Goal: Information Seeking & Learning: Learn about a topic

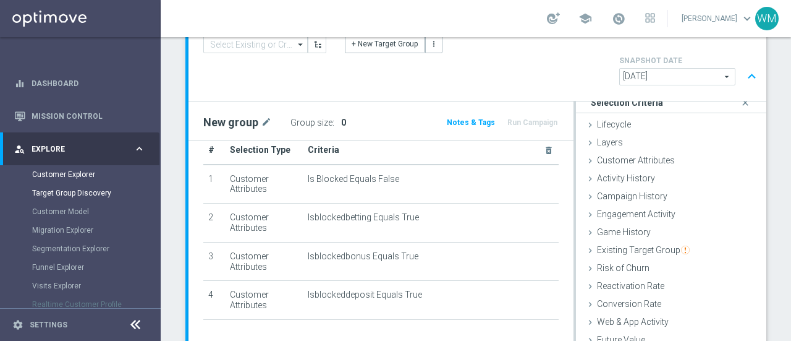
scroll to position [172, 0]
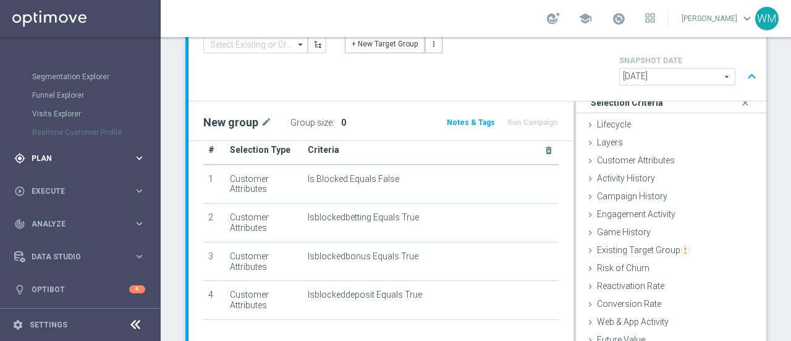
click at [89, 156] on span "Plan" at bounding box center [83, 158] width 102 height 7
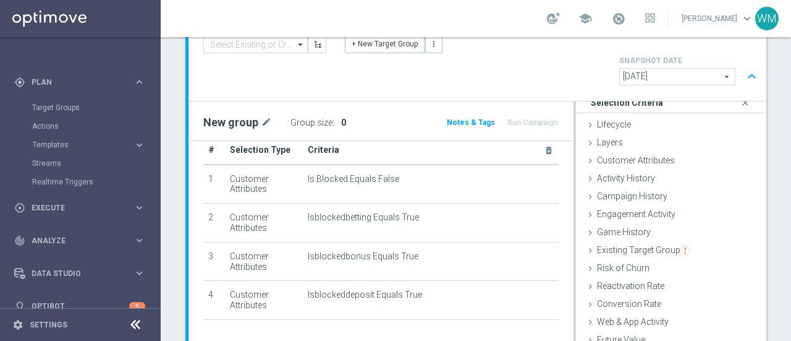
scroll to position [0, 0]
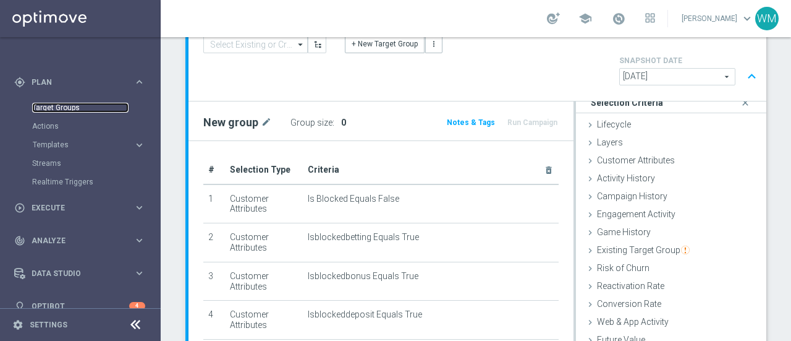
click at [77, 106] on link "Target Groups" at bounding box center [80, 108] width 96 height 10
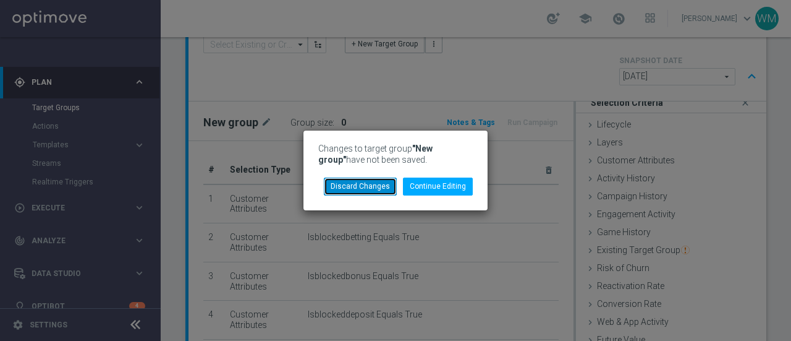
click at [369, 187] on button "Discard Changes" at bounding box center [360, 185] width 73 height 17
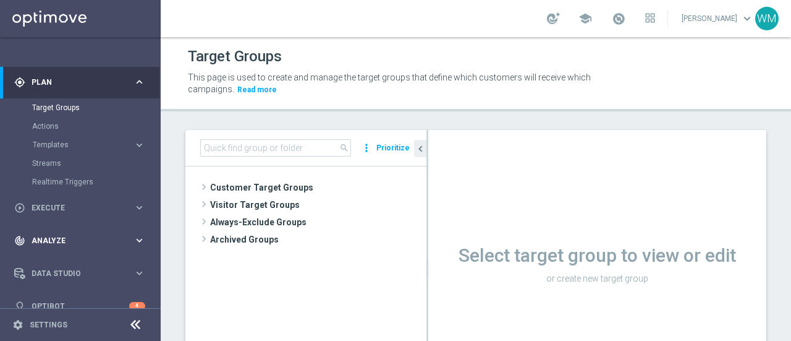
click at [52, 239] on span "Analyze" at bounding box center [83, 240] width 102 height 7
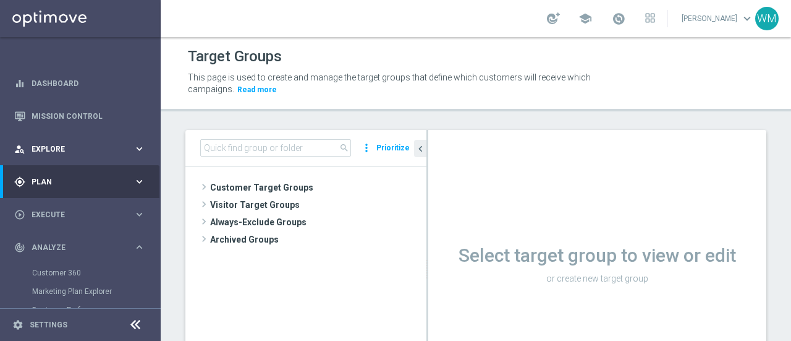
click at [82, 145] on span "Explore" at bounding box center [83, 148] width 102 height 7
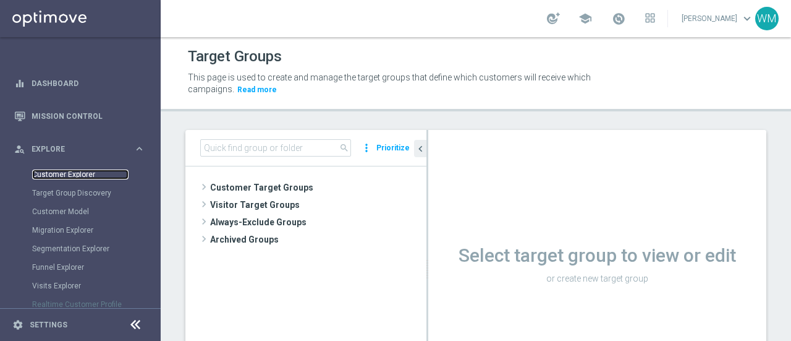
click at [72, 170] on link "Customer Explorer" at bounding box center [80, 174] width 96 height 10
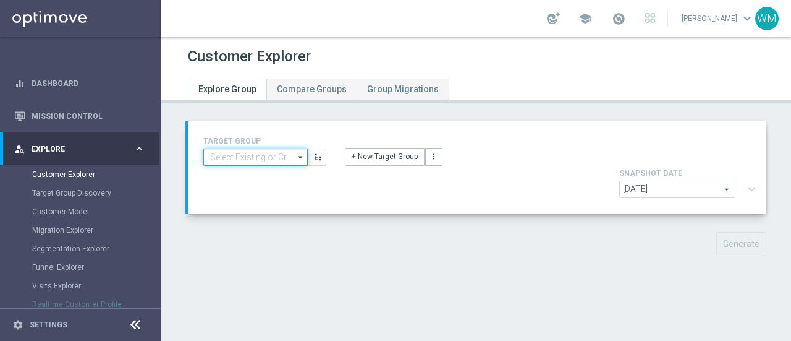
click at [284, 159] on input at bounding box center [255, 156] width 104 height 17
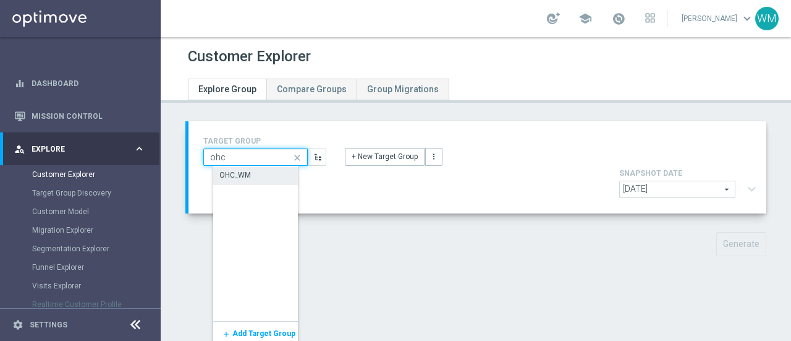
type input "ohc"
click at [272, 170] on div "OHC_WM" at bounding box center [264, 175] width 103 height 19
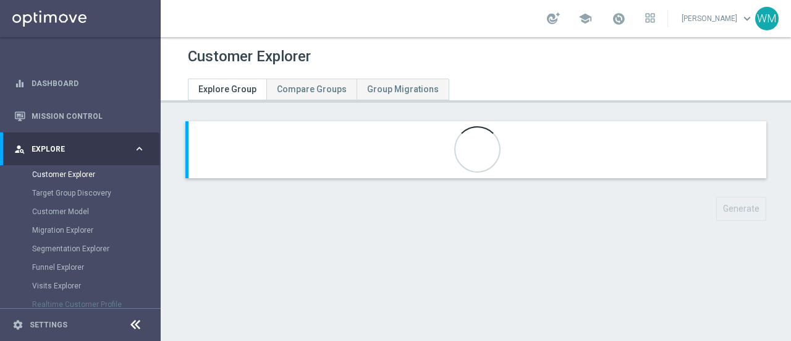
click at [470, 200] on div "Generate" at bounding box center [476, 209] width 600 height 24
click at [582, 226] on div "Generate playlist_add_check Select Attributes" at bounding box center [476, 180] width 631 height 118
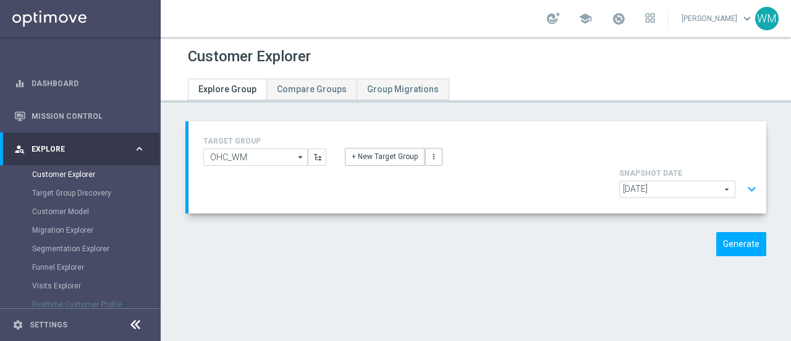
click at [743, 177] on button "expand_more" at bounding box center [752, 188] width 18 height 23
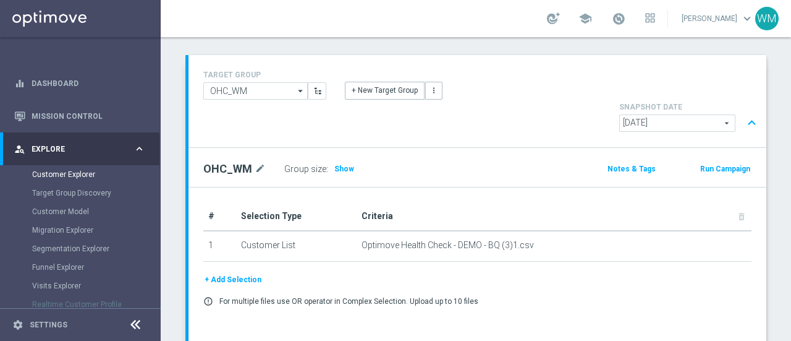
scroll to position [70, 0]
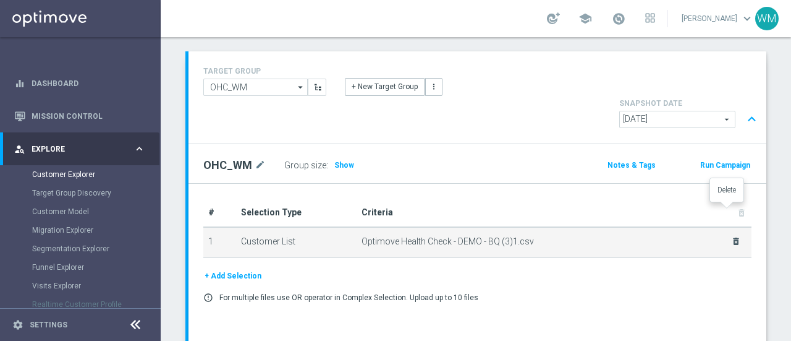
click at [731, 236] on icon "delete_forever" at bounding box center [736, 241] width 10 height 10
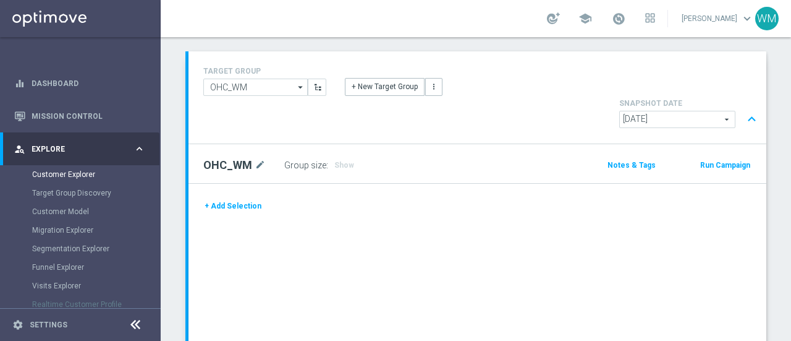
click at [255, 199] on button "+ Add Selection" at bounding box center [232, 206] width 59 height 14
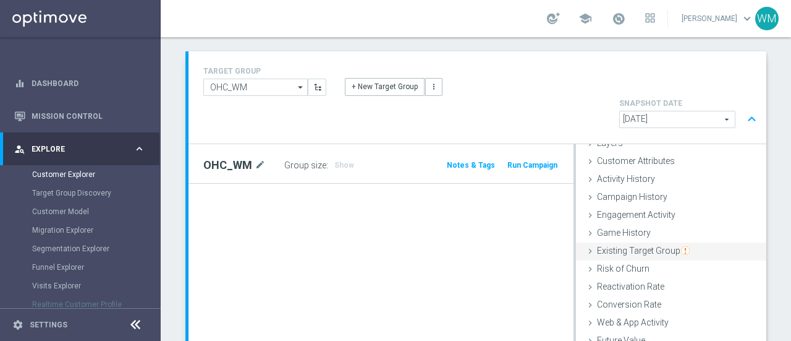
scroll to position [0, 0]
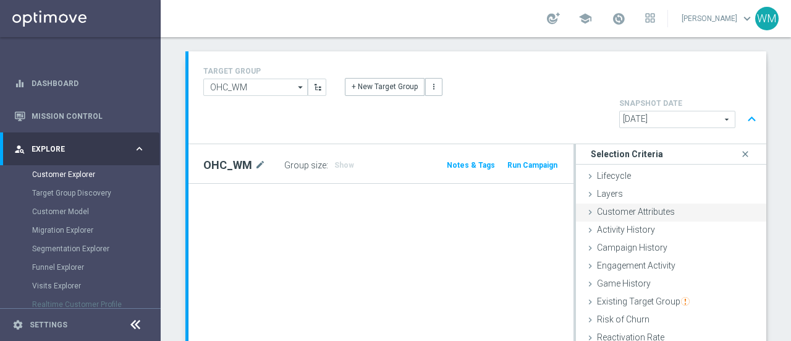
click at [653, 206] on span "Customer Attributes" at bounding box center [636, 211] width 78 height 10
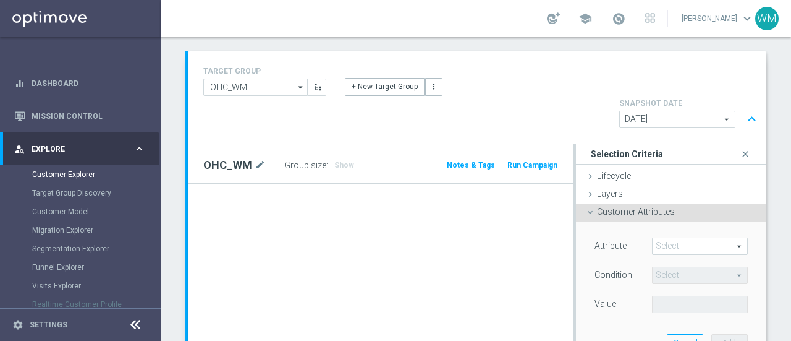
click at [657, 238] on span at bounding box center [700, 246] width 95 height 16
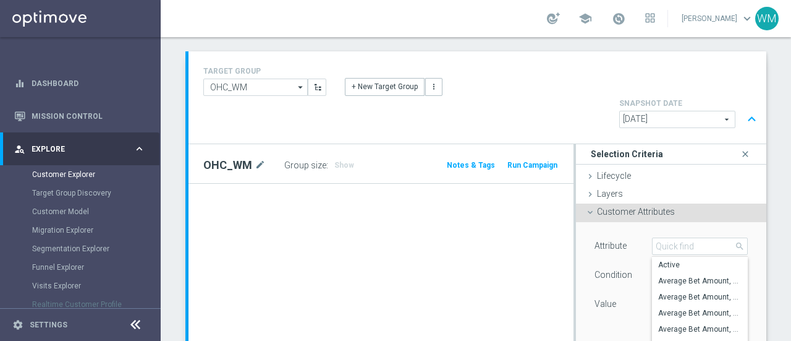
click at [633, 206] on span "Customer Attributes" at bounding box center [636, 211] width 78 height 10
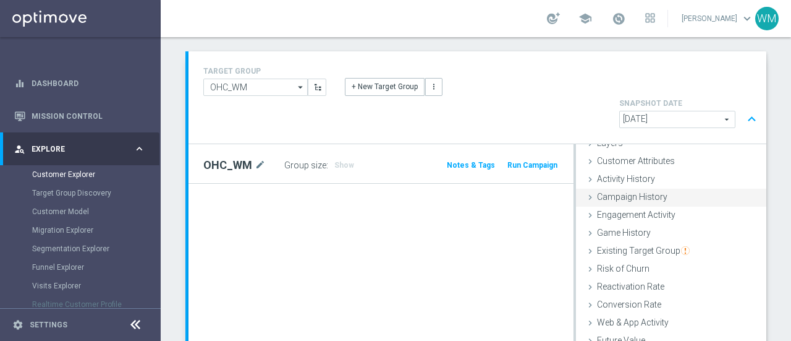
scroll to position [197, 0]
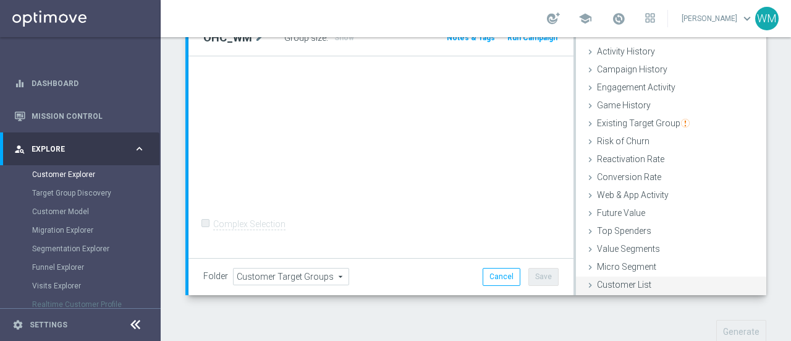
click at [612, 276] on div "Customer List done" at bounding box center [671, 285] width 190 height 19
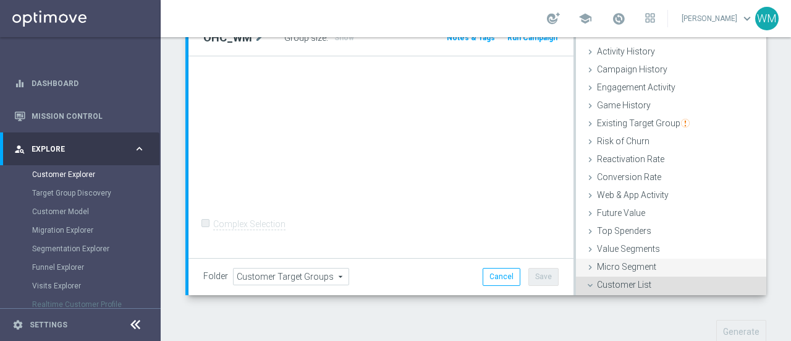
scroll to position [176, 0]
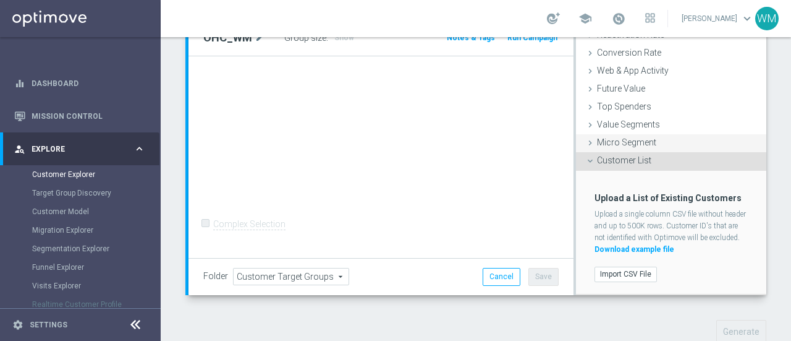
click at [621, 266] on label "Import CSV File" at bounding box center [626, 273] width 62 height 15
click at [0, 0] on input "Import CSV File" at bounding box center [0, 0] width 0 height 0
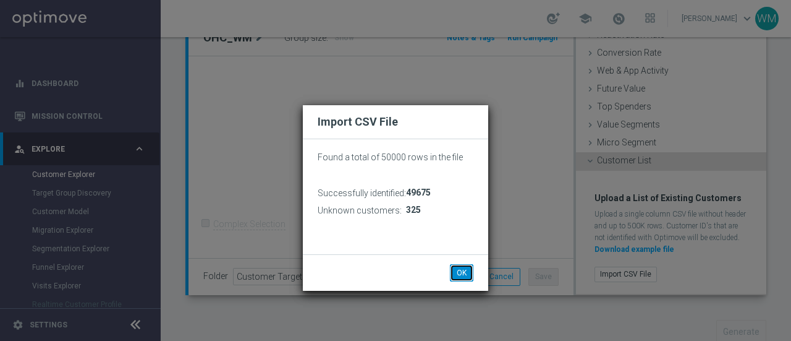
click at [467, 277] on button "OK" at bounding box center [461, 272] width 23 height 17
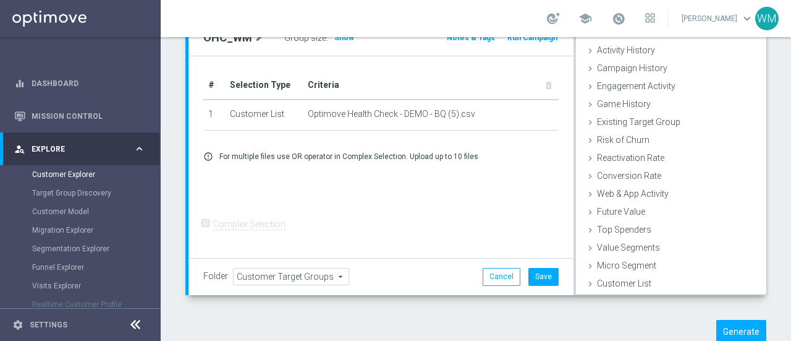
scroll to position [51, 0]
click at [540, 268] on button "Save" at bounding box center [544, 276] width 30 height 17
click at [746, 320] on button "Generate" at bounding box center [741, 332] width 50 height 24
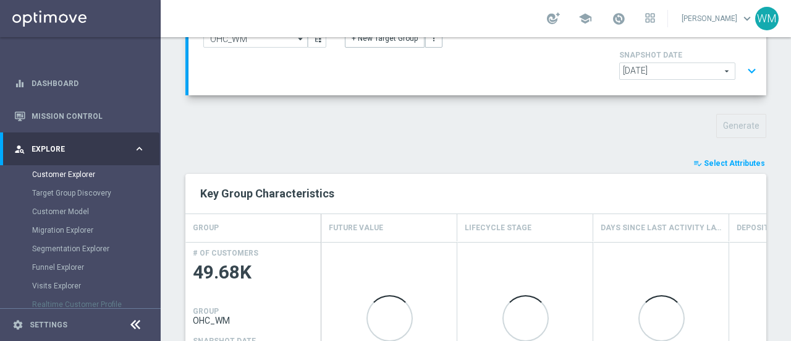
scroll to position [126, 0]
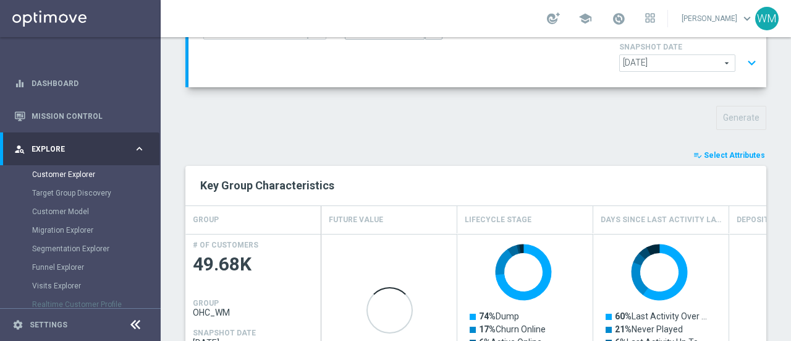
click at [723, 148] on button "playlist_add_check Select Attributes" at bounding box center [729, 155] width 74 height 14
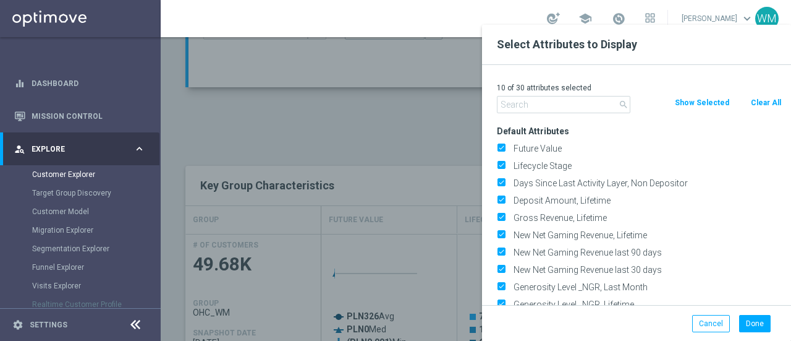
click at [754, 101] on button "Clear All" at bounding box center [766, 103] width 33 height 14
checkbox input "false"
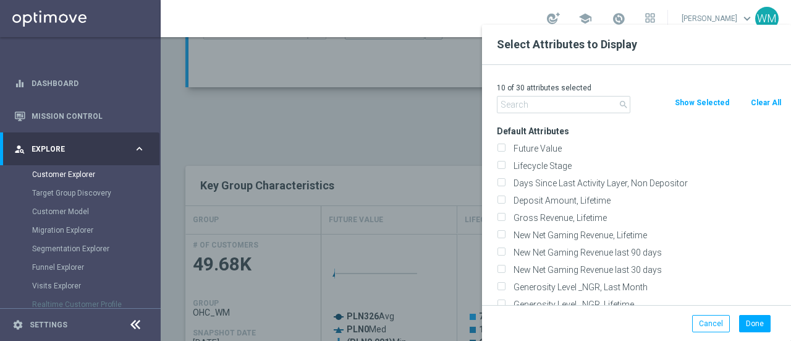
checkbox input "false"
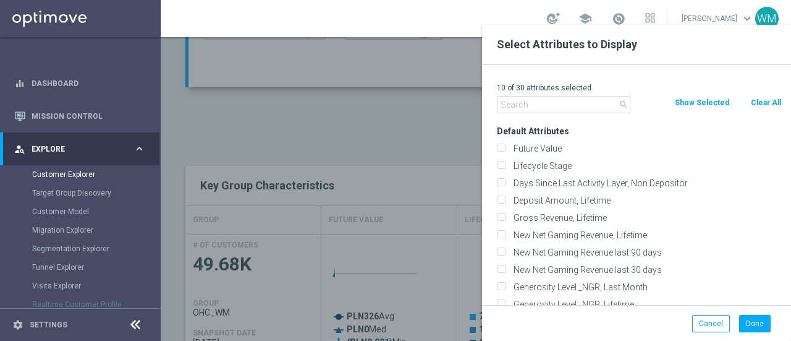
checkbox input "false"
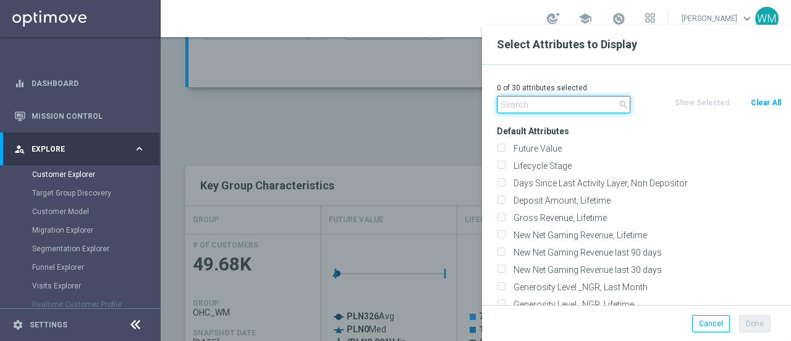
click at [517, 112] on input "text" at bounding box center [564, 104] width 134 height 17
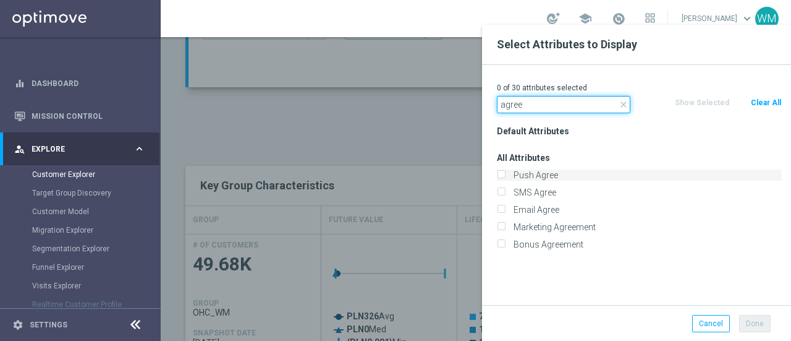
type input "agree"
click at [525, 170] on label "Push Agree" at bounding box center [645, 174] width 273 height 11
click at [505, 172] on input "Push Agree" at bounding box center [501, 176] width 8 height 8
checkbox input "true"
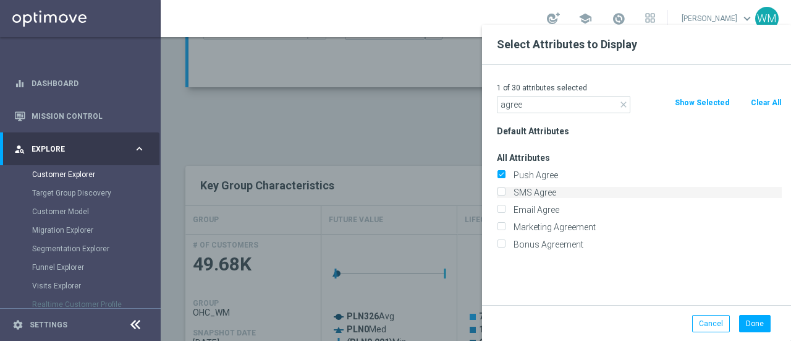
click at [525, 193] on label "SMS Agree" at bounding box center [645, 192] width 273 height 11
click at [505, 193] on input "SMS Agree" at bounding box center [501, 194] width 8 height 8
checkbox input "true"
click at [528, 205] on label "Email Agree" at bounding box center [645, 209] width 273 height 11
click at [505, 207] on input "Email Agree" at bounding box center [501, 211] width 8 height 8
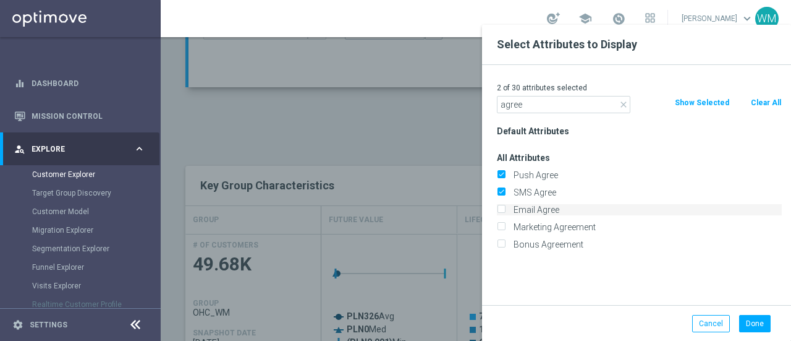
checkbox input "true"
click at [529, 224] on label "Marketing Agreement" at bounding box center [645, 226] width 273 height 11
click at [505, 224] on input "Marketing Agreement" at bounding box center [501, 228] width 8 height 8
checkbox input "true"
click at [532, 93] on div "4 of 30 attributes selected" at bounding box center [640, 88] width 304 height 16
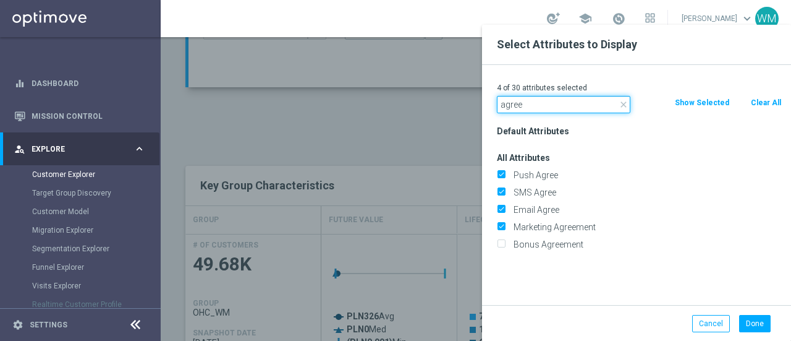
click at [530, 101] on input "agree" at bounding box center [564, 104] width 134 height 17
type input "incomple"
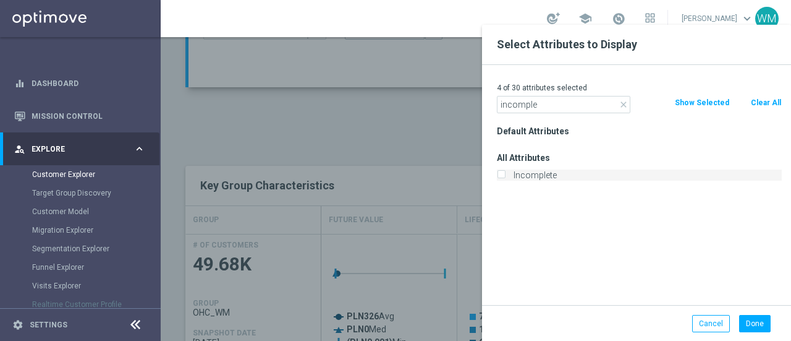
click at [542, 179] on label "Incomplete" at bounding box center [645, 174] width 273 height 11
click at [505, 179] on input "Incomplete" at bounding box center [501, 176] width 8 height 8
checkbox input "true"
click at [550, 113] on div "5 of 30 attributes selected close incomple Clear All Show Selected Default Attr…" at bounding box center [636, 185] width 309 height 240
click at [542, 104] on input "incomple" at bounding box center [564, 104] width 134 height 17
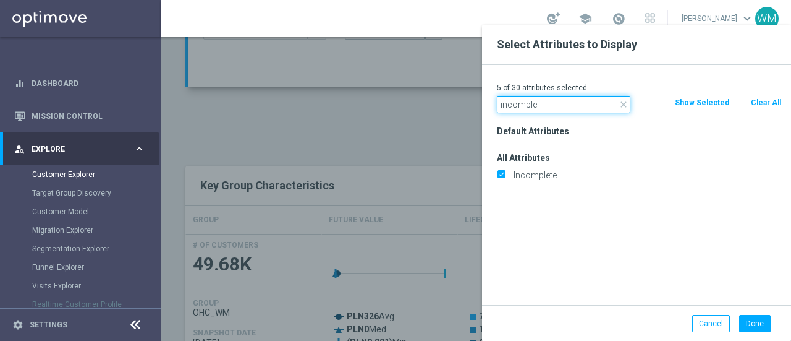
click at [542, 104] on input "incomple" at bounding box center [564, 104] width 134 height 17
click at [546, 108] on input "marketing" at bounding box center [564, 104] width 134 height 17
type input "self"
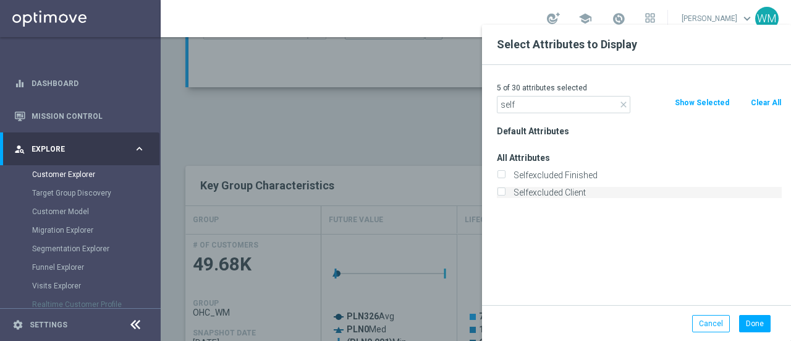
click at [539, 192] on label "Selfexcluded Client" at bounding box center [645, 192] width 273 height 11
click at [505, 192] on input "Selfexcluded Client" at bounding box center [501, 194] width 8 height 8
checkbox input "true"
click at [537, 107] on input "self" at bounding box center [564, 104] width 134 height 17
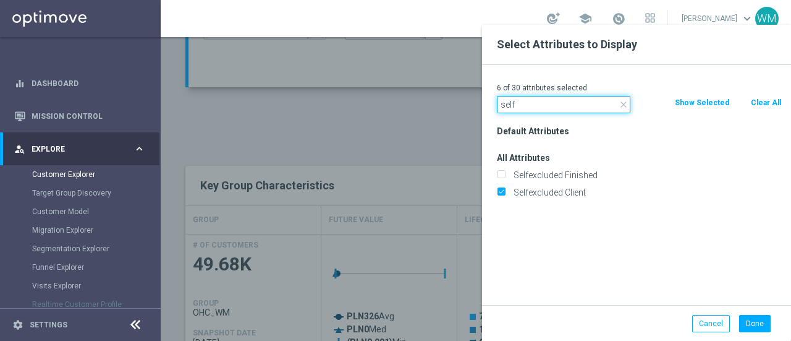
click at [537, 107] on input "self" at bounding box center [564, 104] width 134 height 17
type input "i"
type input "can"
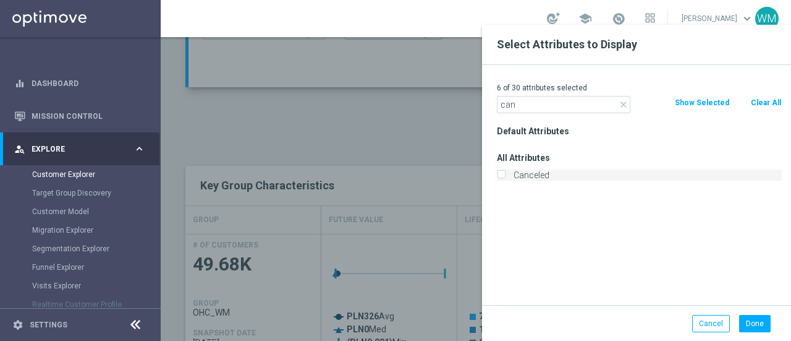
click at [532, 176] on label "Canceled" at bounding box center [645, 174] width 273 height 11
click at [505, 176] on input "Canceled" at bounding box center [501, 176] width 8 height 8
checkbox input "true"
click at [750, 327] on button "Done" at bounding box center [755, 323] width 32 height 17
type input "Search"
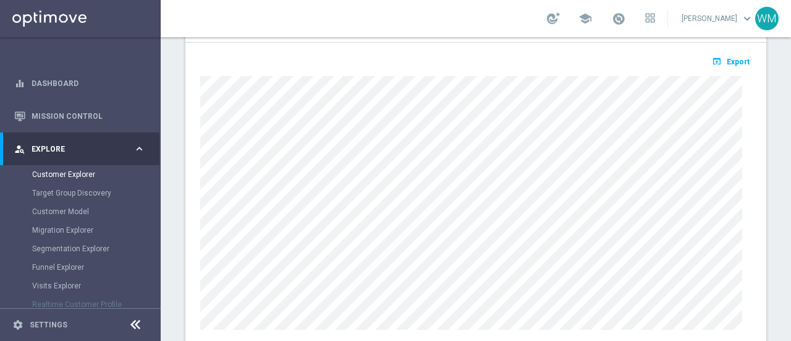
scroll to position [464, 0]
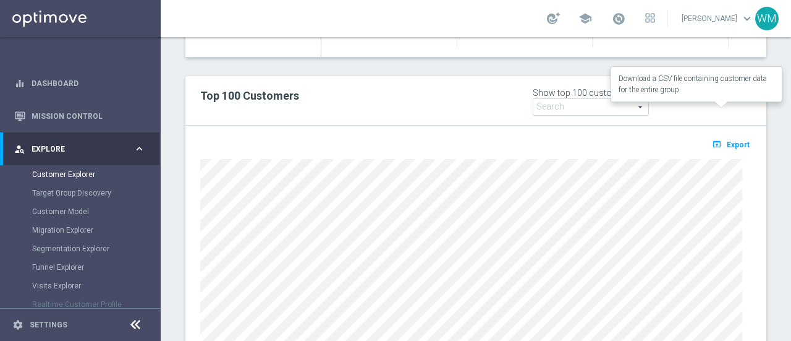
click at [729, 140] on span "Export" at bounding box center [738, 144] width 23 height 9
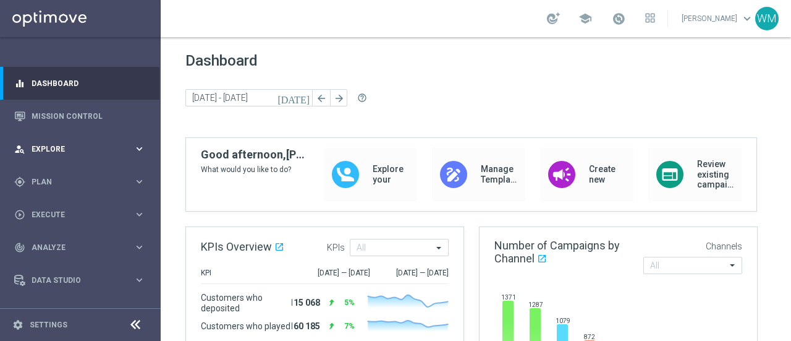
click at [87, 150] on span "Explore" at bounding box center [83, 148] width 102 height 7
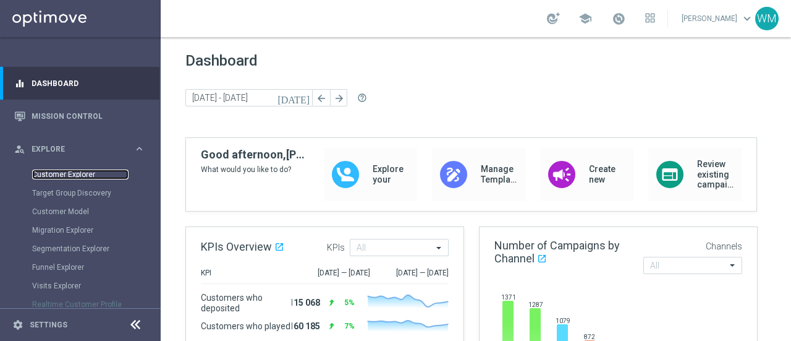
click at [62, 175] on link "Customer Explorer" at bounding box center [80, 174] width 96 height 10
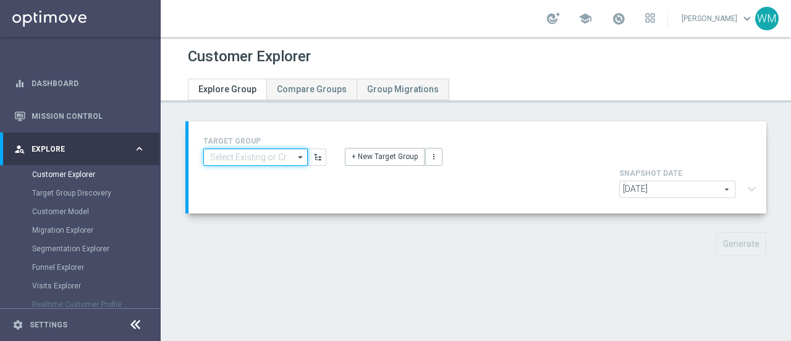
click at [245, 153] on input at bounding box center [255, 156] width 104 height 17
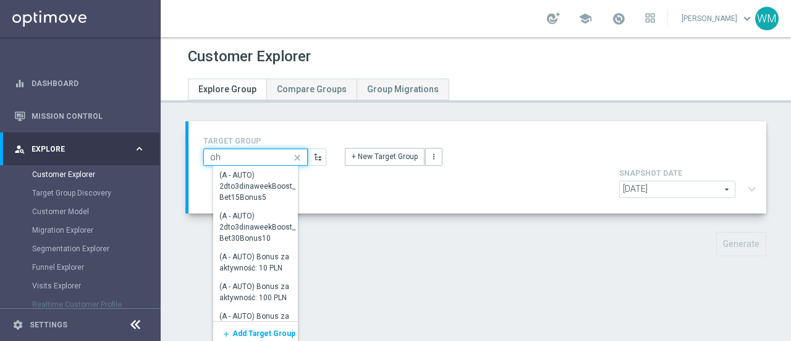
type input "ohc"
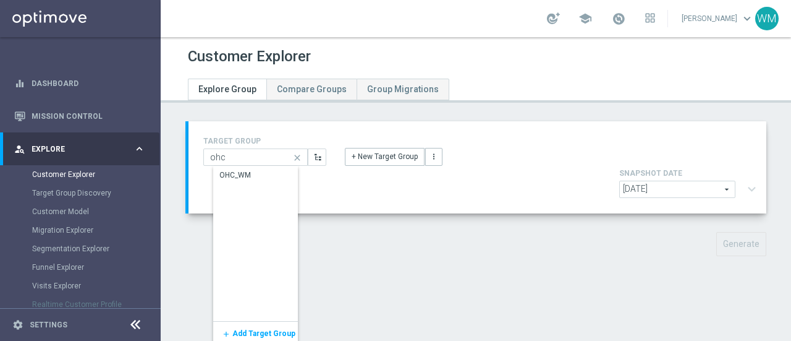
click at [250, 174] on div "OHC_WM" at bounding box center [235, 174] width 32 height 11
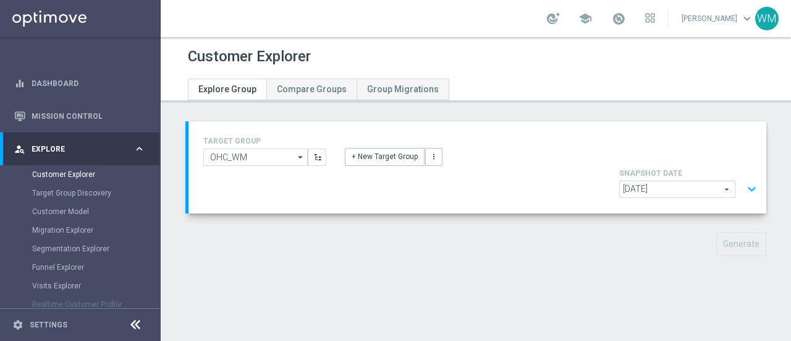
click at [744, 177] on button "expand_more" at bounding box center [752, 188] width 18 height 23
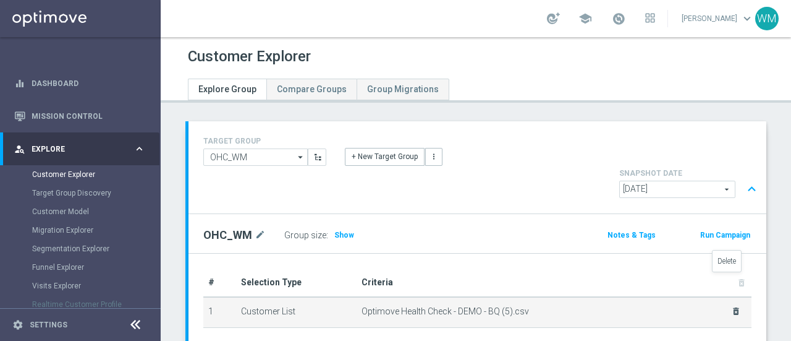
click at [731, 306] on icon "delete_forever" at bounding box center [736, 311] width 10 height 10
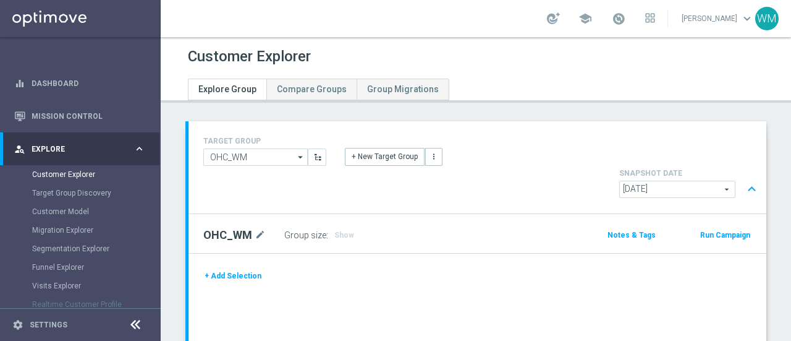
scroll to position [75, 0]
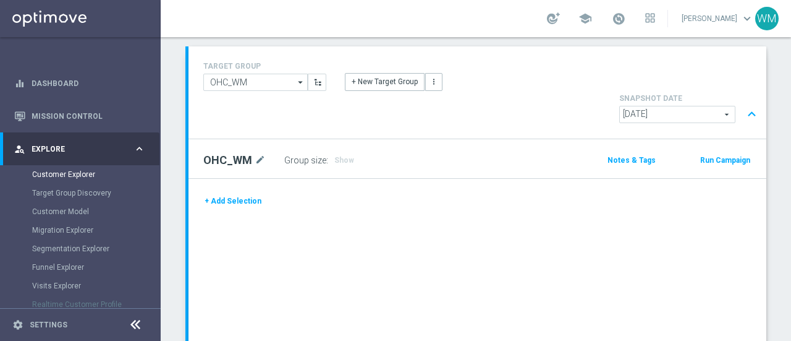
click at [238, 194] on button "+ Add Selection" at bounding box center [232, 201] width 59 height 14
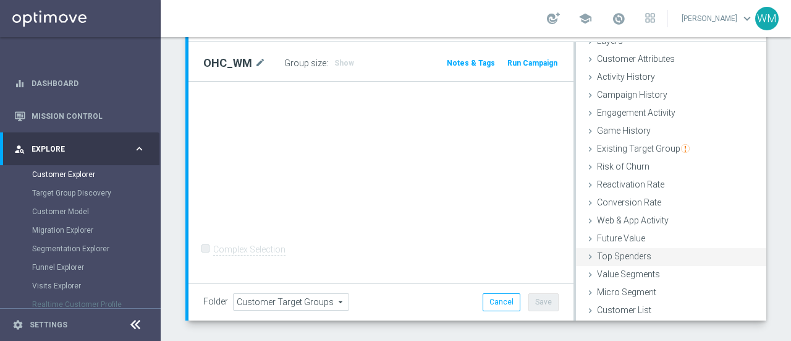
scroll to position [174, 0]
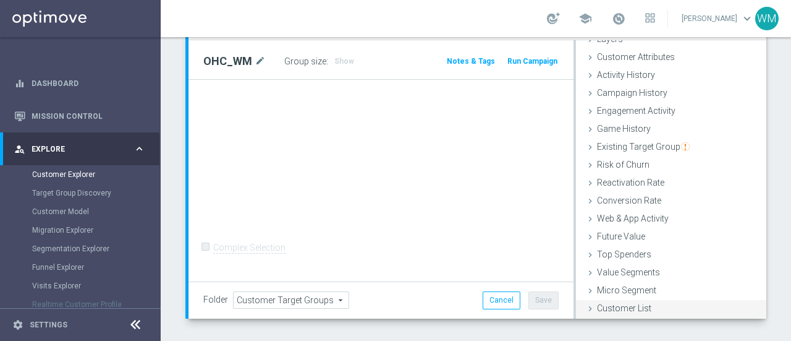
click at [619, 303] on span "Customer List" at bounding box center [624, 308] width 54 height 10
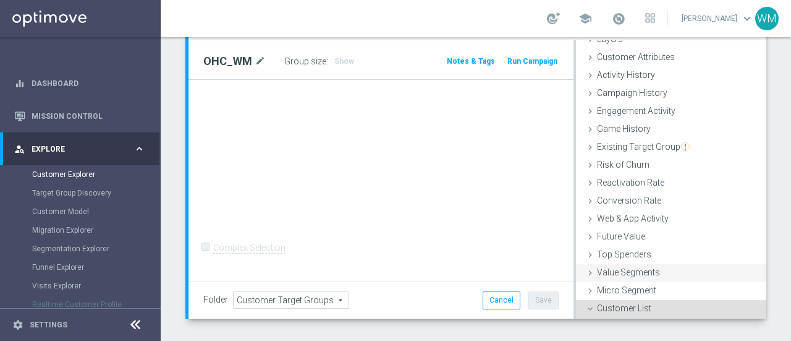
scroll to position [176, 0]
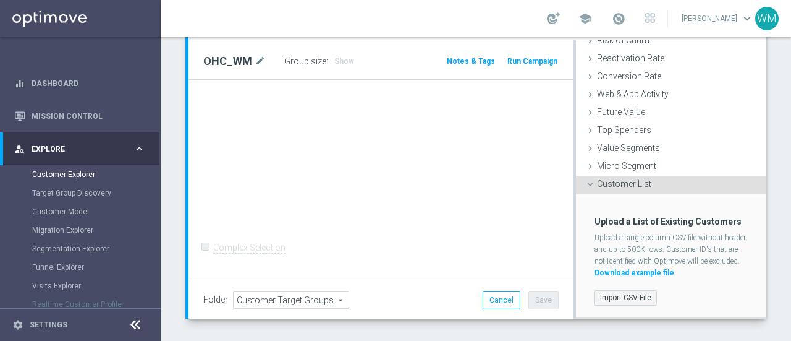
click at [621, 290] on label "Import CSV File" at bounding box center [626, 297] width 62 height 15
click at [0, 0] on input "Import CSV File" at bounding box center [0, 0] width 0 height 0
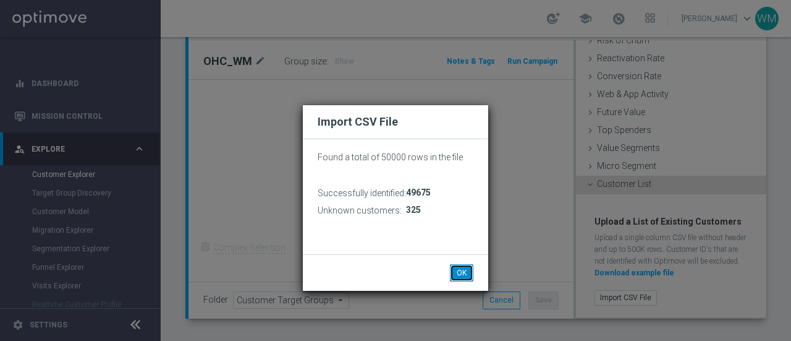
click at [457, 270] on button "OK" at bounding box center [461, 272] width 23 height 17
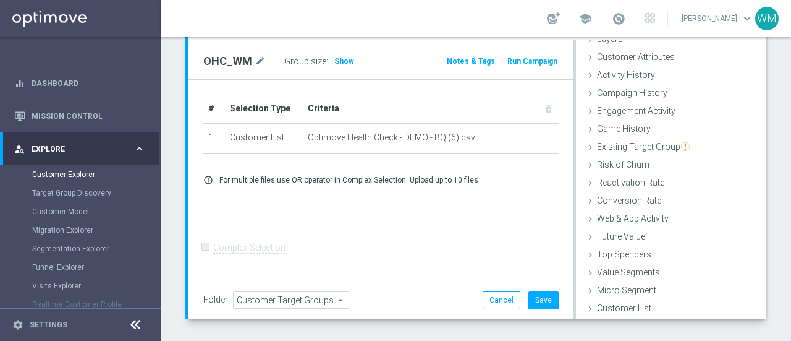
scroll to position [189, 0]
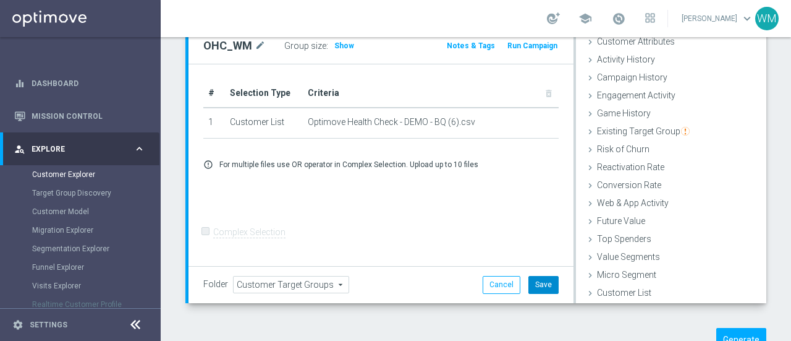
click at [533, 276] on button "Save" at bounding box center [544, 284] width 30 height 17
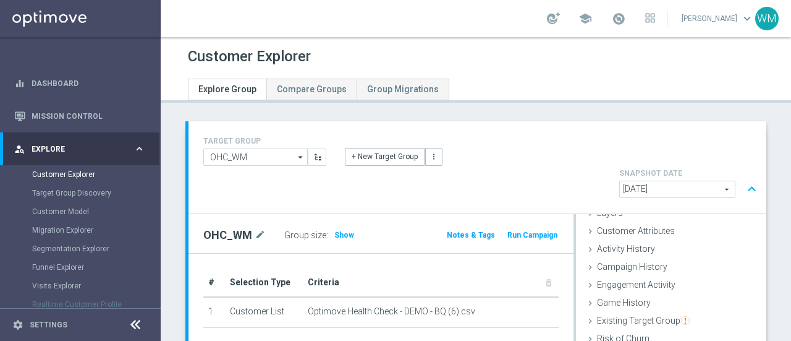
scroll to position [197, 0]
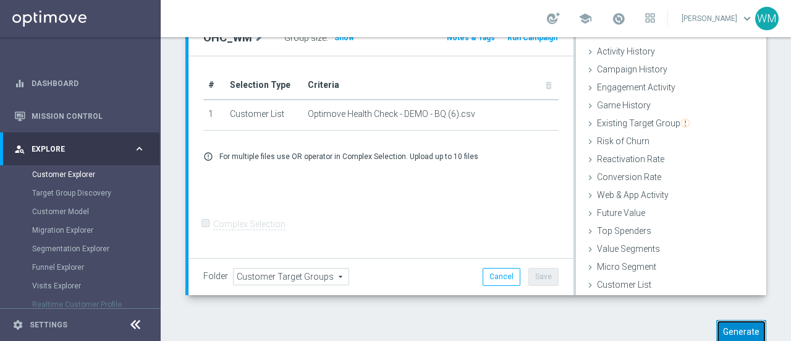
click at [727, 320] on button "Generate" at bounding box center [741, 332] width 50 height 24
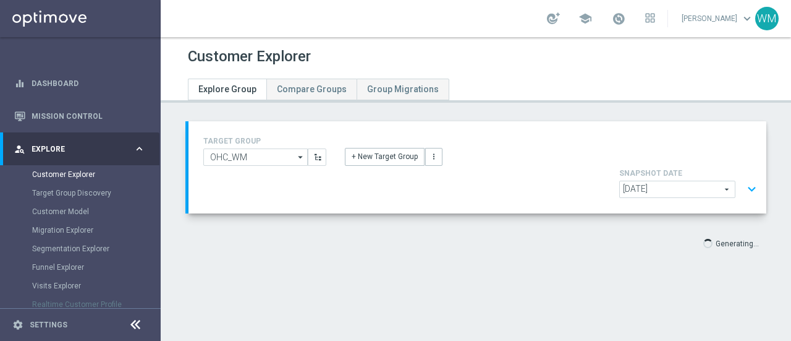
scroll to position [0, 0]
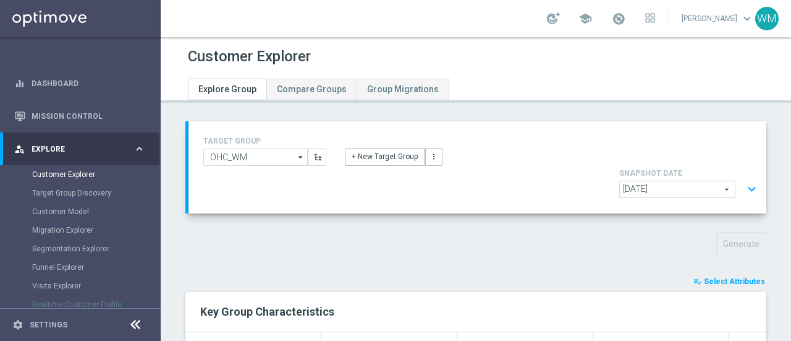
click at [712, 277] on span "Select Attributes" at bounding box center [734, 281] width 61 height 9
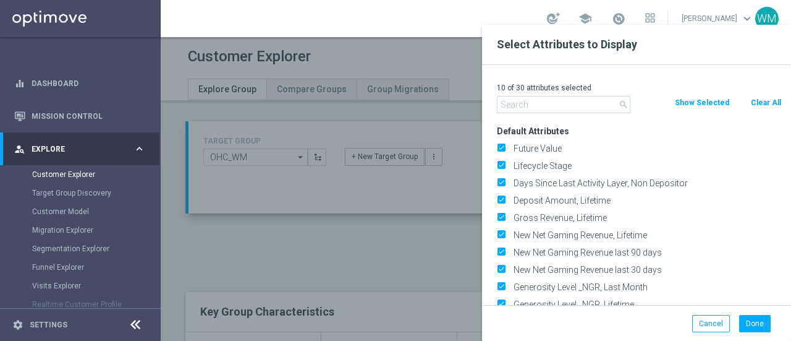
click at [756, 101] on button "Clear All" at bounding box center [766, 103] width 33 height 14
checkbox input "false"
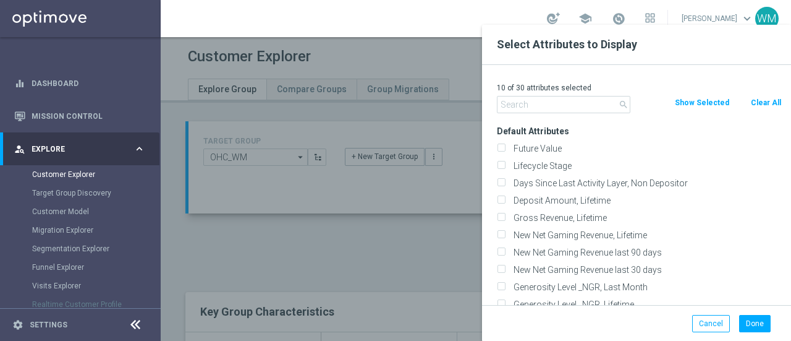
checkbox input "false"
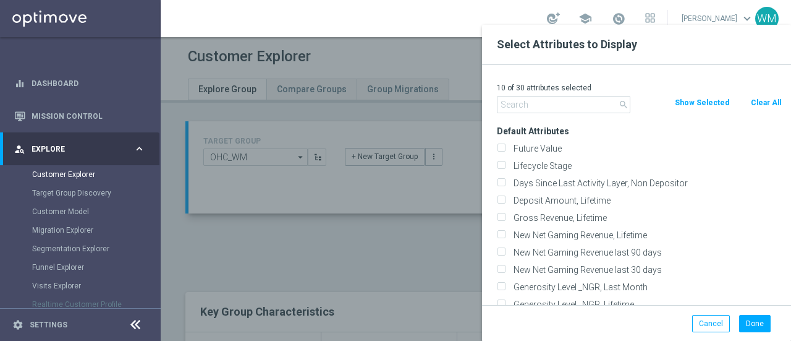
checkbox input "false"
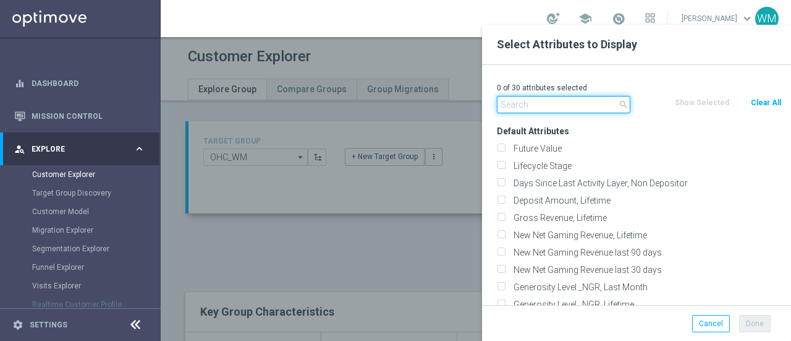
click at [577, 108] on input "text" at bounding box center [564, 104] width 134 height 17
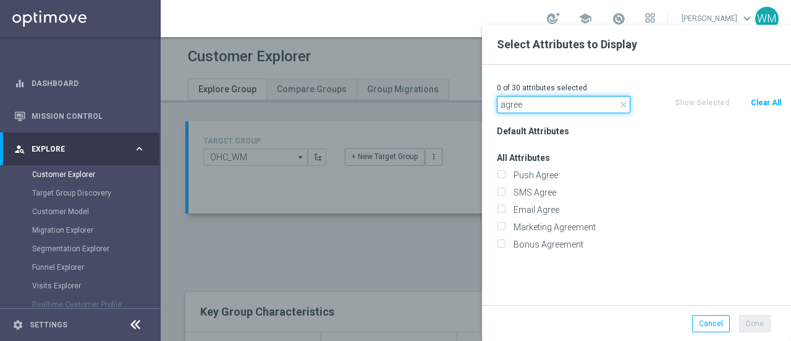
type input "agree"
click at [525, 184] on div "SMS Agree" at bounding box center [640, 192] width 304 height 17
click at [525, 179] on label "Push Agree" at bounding box center [645, 174] width 273 height 11
click at [505, 179] on input "Push Agree" at bounding box center [501, 176] width 8 height 8
checkbox input "true"
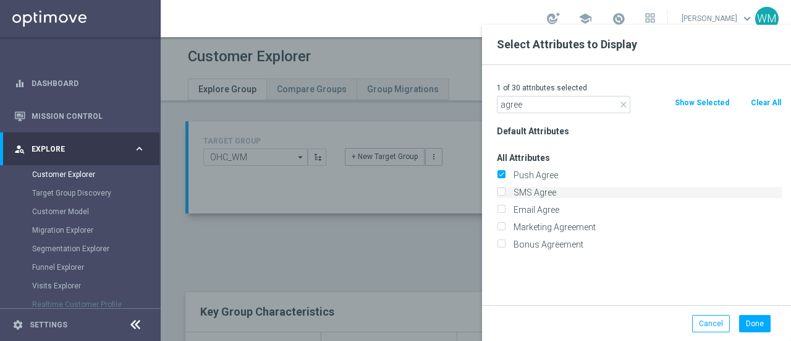
click at [525, 189] on label "SMS Agree" at bounding box center [645, 192] width 273 height 11
click at [505, 190] on input "SMS Agree" at bounding box center [501, 194] width 8 height 8
checkbox input "true"
click at [527, 208] on label "Email Agree" at bounding box center [645, 209] width 273 height 11
click at [505, 208] on input "Email Agree" at bounding box center [501, 211] width 8 height 8
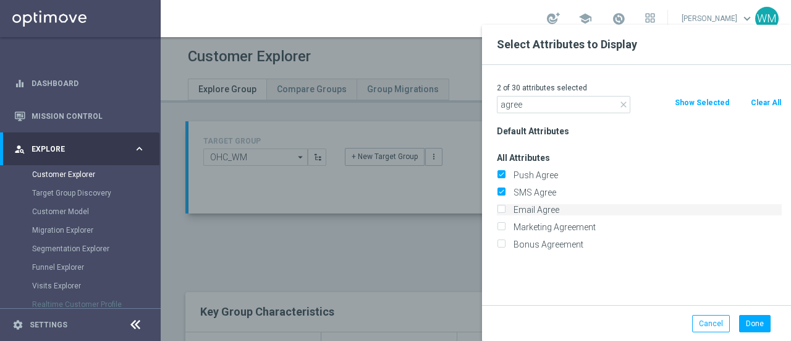
checkbox input "true"
click at [531, 227] on label "Marketing Agreement" at bounding box center [645, 226] width 273 height 11
click at [505, 227] on input "Marketing Agreement" at bounding box center [501, 228] width 8 height 8
checkbox input "true"
click at [539, 107] on input "agree" at bounding box center [564, 104] width 134 height 17
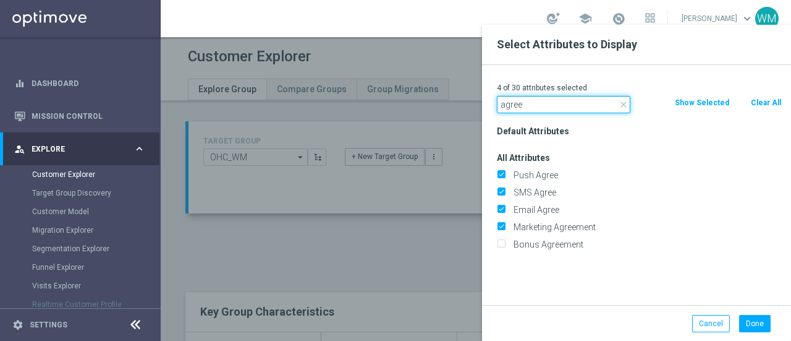
click at [539, 107] on input "agree" at bounding box center [564, 104] width 134 height 17
type input "canc"
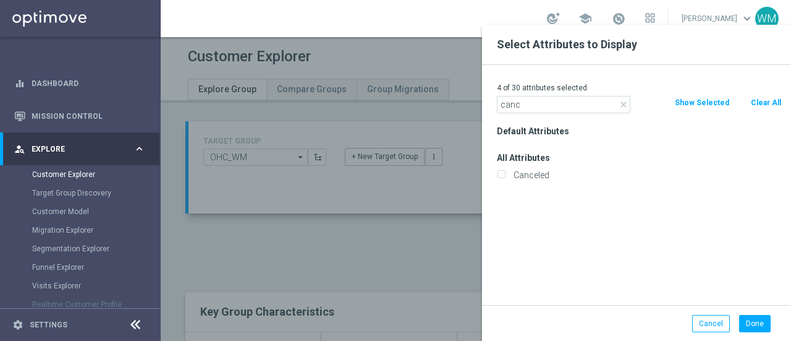
click at [538, 181] on div "Canceled" at bounding box center [640, 174] width 304 height 17
click at [538, 174] on label "Canceled" at bounding box center [645, 174] width 273 height 11
click at [505, 174] on input "Canceled" at bounding box center [501, 176] width 8 height 8
checkbox input "true"
click at [539, 106] on input "canc" at bounding box center [564, 104] width 134 height 17
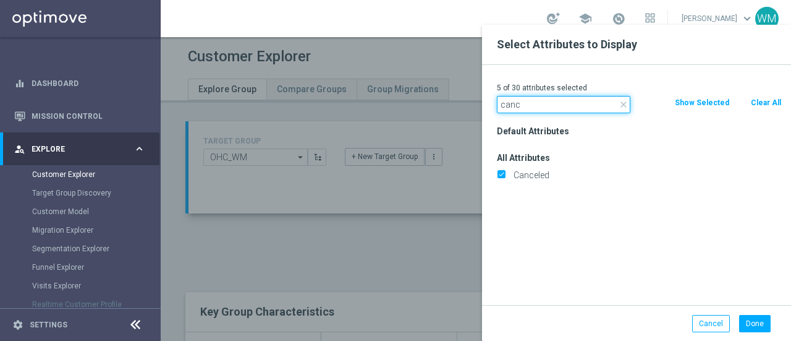
click at [539, 106] on input "canc" at bounding box center [564, 104] width 134 height 17
type input "incompl"
click at [529, 172] on label "Incomplete" at bounding box center [645, 174] width 273 height 11
click at [505, 172] on input "Incomplete" at bounding box center [501, 176] width 8 height 8
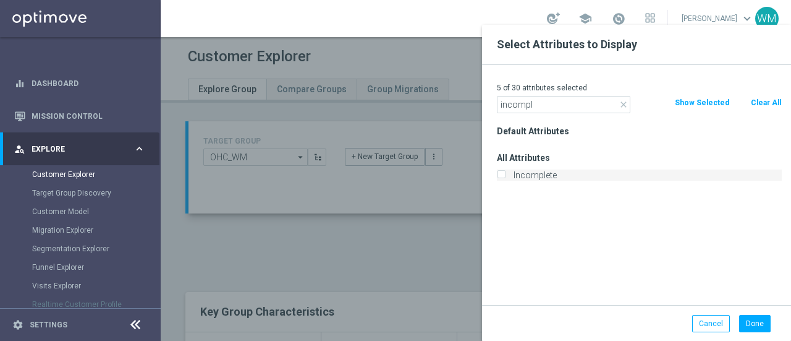
checkbox input "true"
click at [532, 105] on input "incompl" at bounding box center [564, 104] width 134 height 17
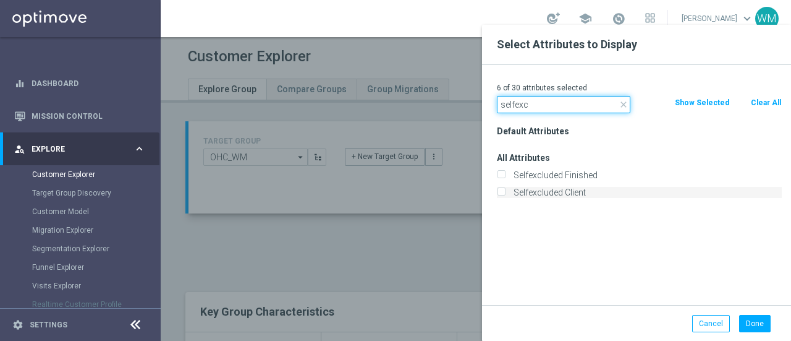
type input "selfexc"
click at [549, 190] on label "Selfexcluded Client" at bounding box center [645, 192] width 273 height 11
click at [505, 190] on input "Selfexcluded Client" at bounding box center [501, 194] width 8 height 8
checkbox input "true"
click at [753, 316] on button "Done" at bounding box center [755, 323] width 32 height 17
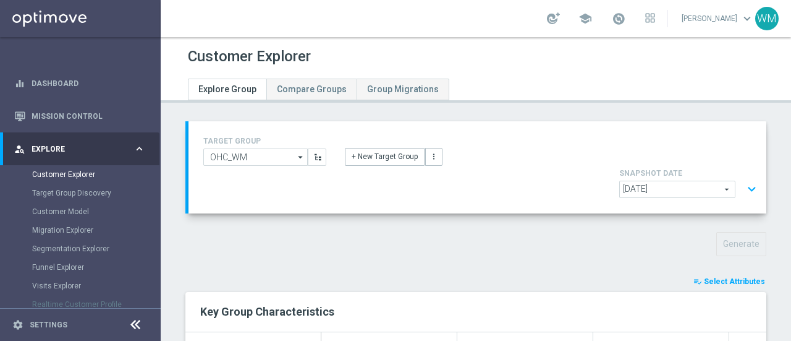
type input "Search"
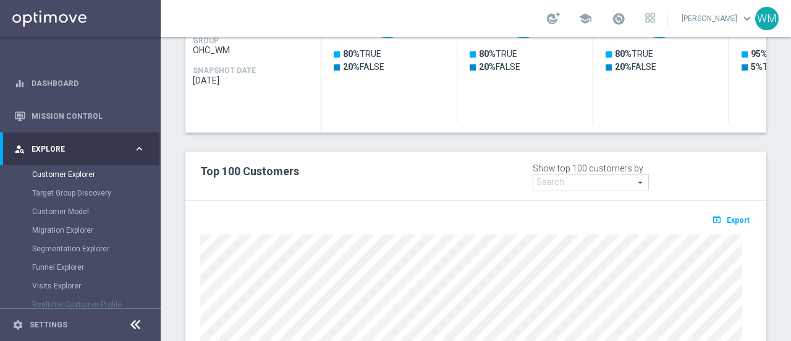
scroll to position [388, 0]
click at [712, 215] on icon "open_in_browser" at bounding box center [718, 220] width 13 height 10
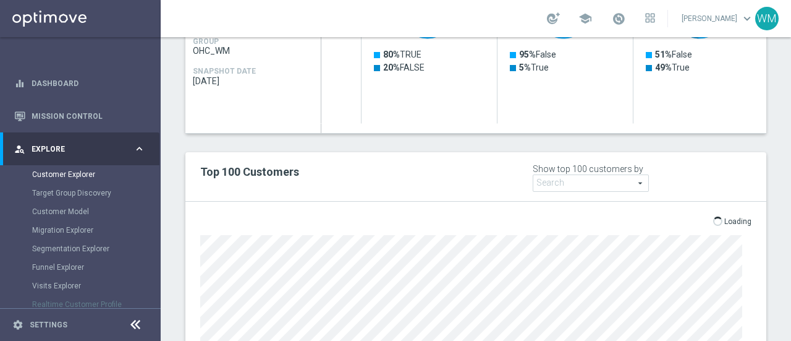
scroll to position [0, 0]
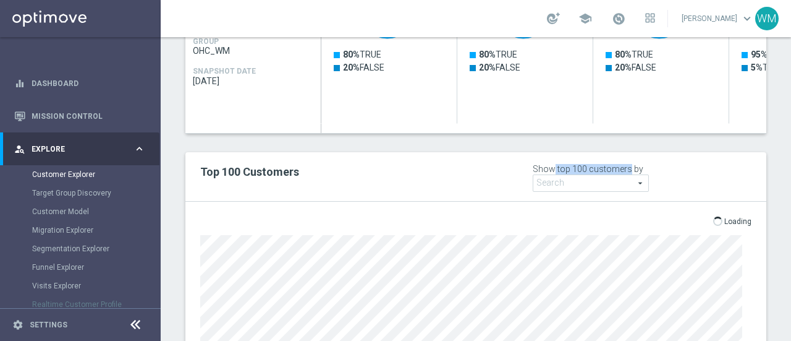
drag, startPoint x: 545, startPoint y: 135, endPoint x: 621, endPoint y: 135, distance: 75.4
click at [621, 164] on div "Show top 100 customers by" at bounding box center [588, 169] width 111 height 11
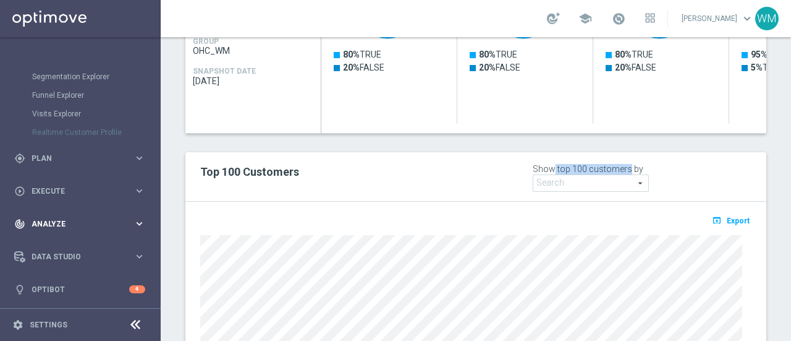
click at [56, 213] on div "track_changes Analyze keyboard_arrow_right" at bounding box center [79, 223] width 159 height 33
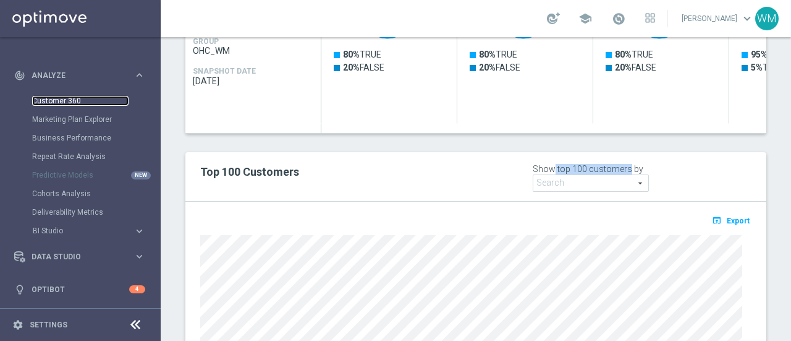
click at [72, 102] on link "Customer 360" at bounding box center [80, 101] width 96 height 10
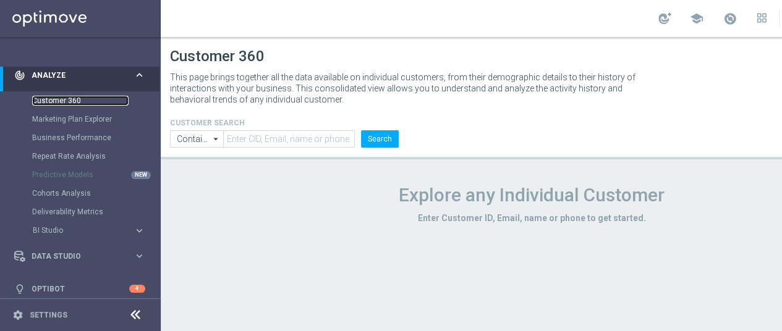
click at [70, 102] on link "Customer 360" at bounding box center [80, 101] width 96 height 10
click at [69, 100] on link "Customer 360" at bounding box center [80, 101] width 96 height 10
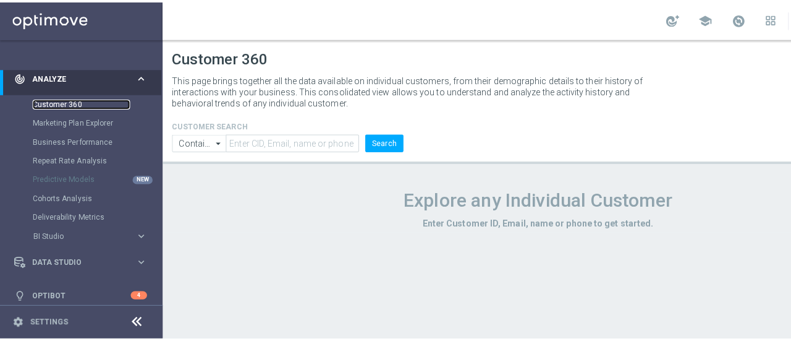
scroll to position [0, 0]
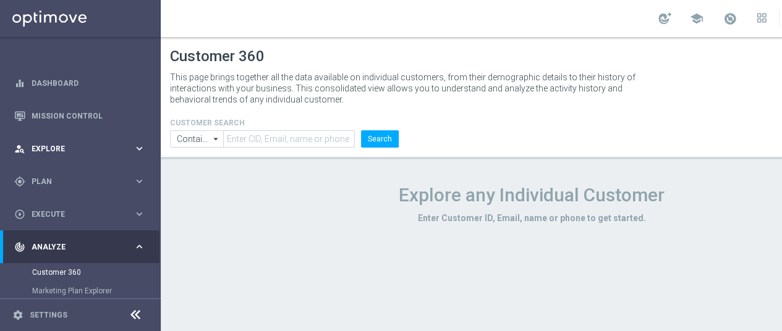
click at [70, 149] on span "Explore" at bounding box center [83, 148] width 102 height 7
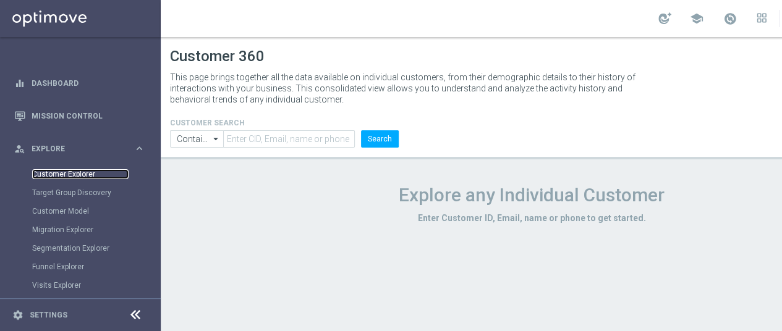
click at [68, 175] on link "Customer Explorer" at bounding box center [80, 174] width 96 height 10
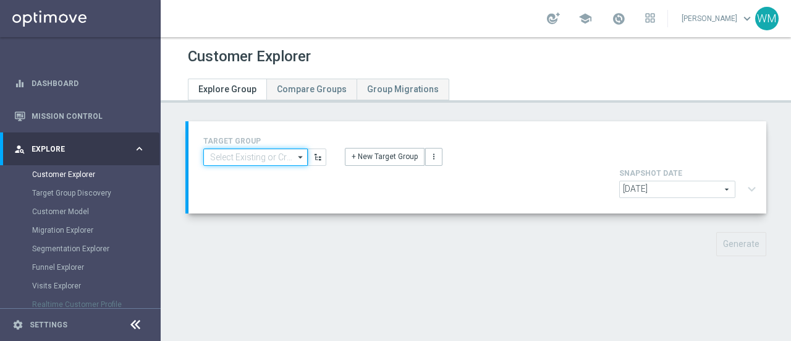
click at [241, 155] on input at bounding box center [255, 156] width 104 height 17
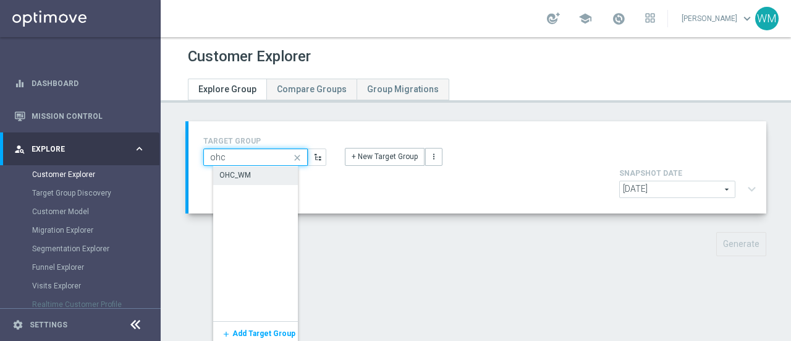
type input "ohc"
click at [244, 177] on div "OHC_WM" at bounding box center [235, 174] width 32 height 11
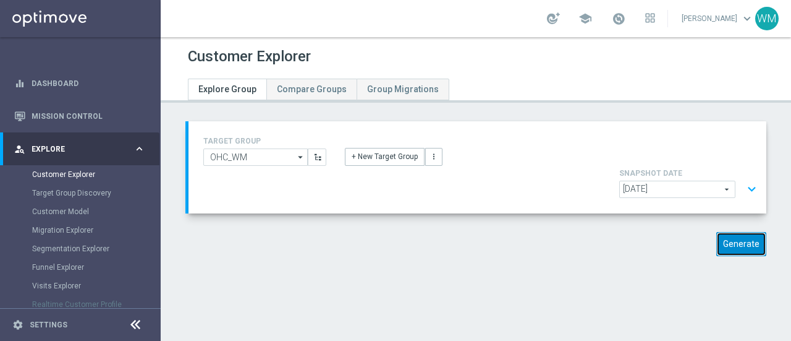
click at [737, 232] on button "Generate" at bounding box center [741, 244] width 50 height 24
click at [481, 142] on div "+ New Target Group more_vert" at bounding box center [478, 150] width 284 height 32
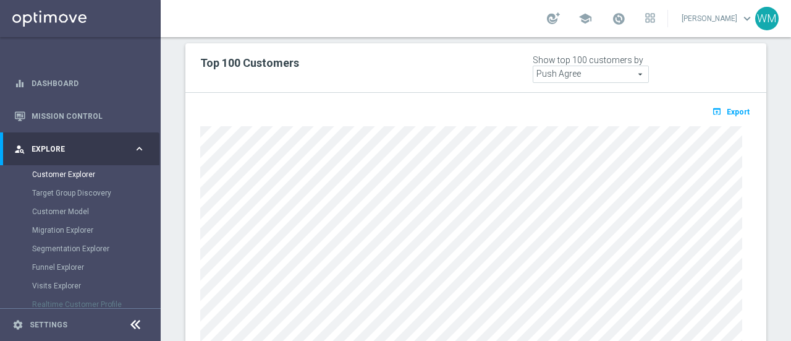
scroll to position [497, 0]
click at [729, 107] on span "Export" at bounding box center [738, 111] width 23 height 9
click at [727, 107] on span "Export" at bounding box center [738, 111] width 23 height 9
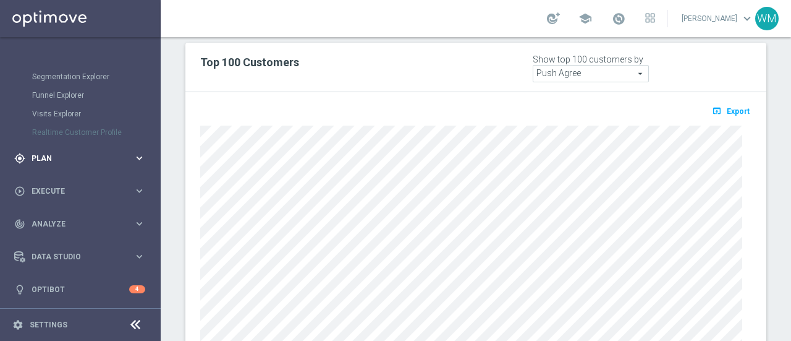
click at [50, 167] on div "gps_fixed Plan keyboard_arrow_right" at bounding box center [79, 158] width 159 height 33
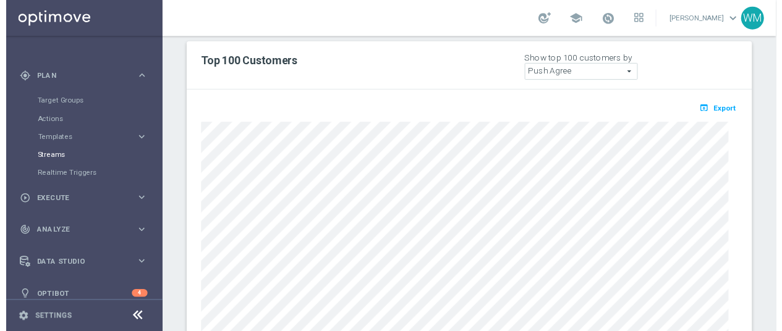
scroll to position [100, 0]
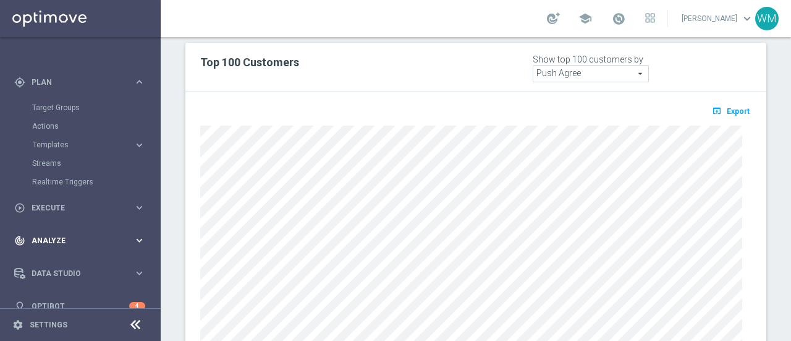
click at [53, 238] on span "Analyze" at bounding box center [83, 240] width 102 height 7
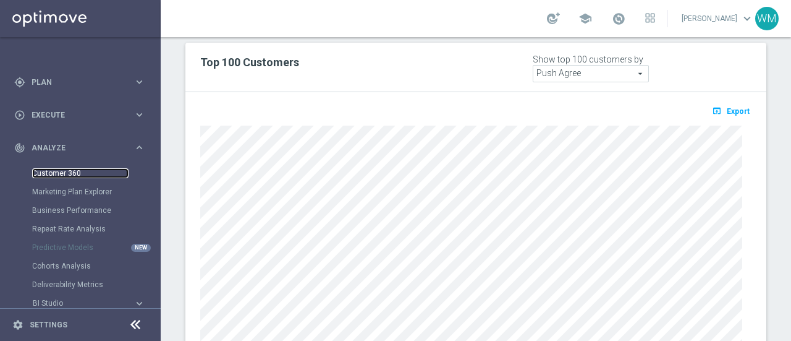
click at [62, 174] on link "Customer 360" at bounding box center [80, 173] width 96 height 10
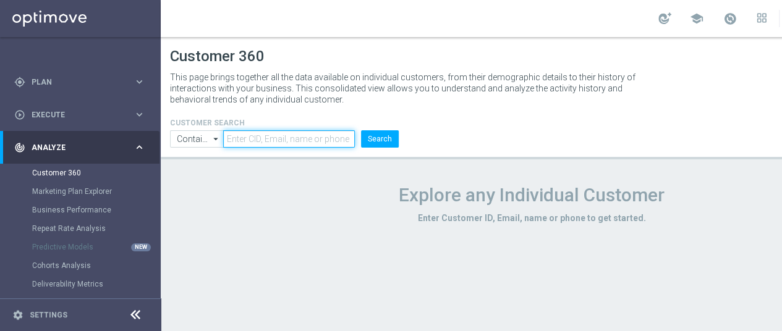
click at [296, 142] on input "text" at bounding box center [289, 138] width 132 height 17
paste input "3373493"
type input "3373493"
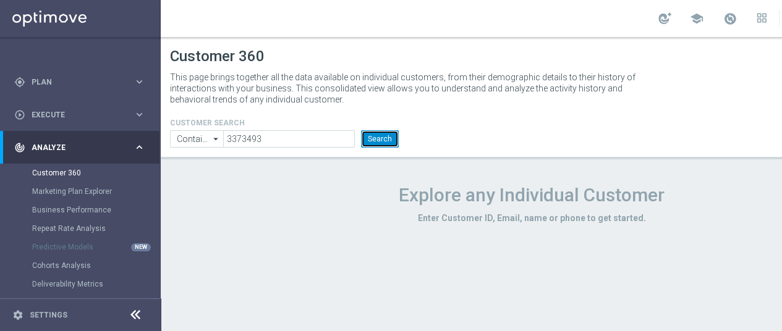
click at [380, 139] on button "Search" at bounding box center [380, 138] width 38 height 17
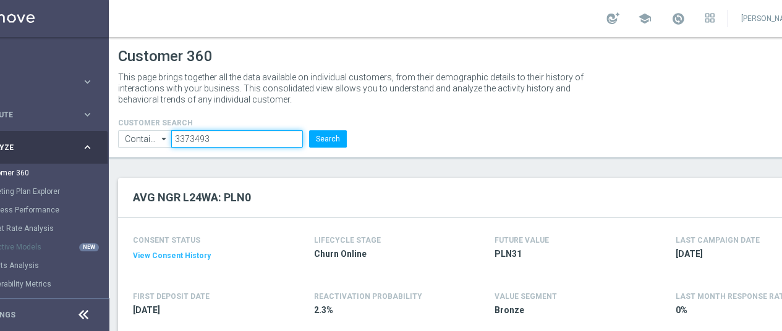
click at [215, 139] on input "3373493" at bounding box center [237, 138] width 132 height 17
paste input "text"
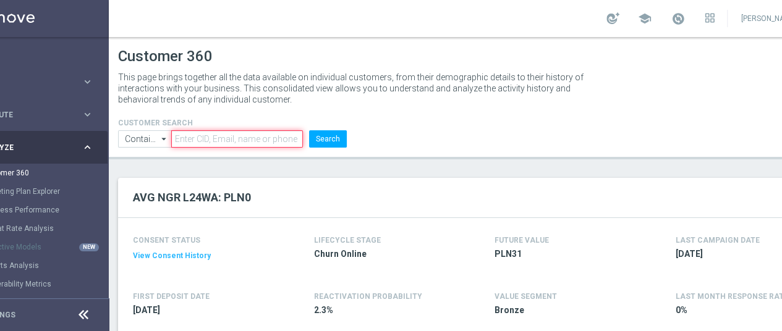
click at [276, 142] on input "text" at bounding box center [237, 138] width 132 height 17
paste input "text"
click at [492, 319] on div "CONSENT STATUS View Consent History FIRST DEPOSIT DATE 2025-07-21 LIFECYCLE STA…" at bounding box center [479, 276] width 723 height 117
click at [262, 144] on input "text" at bounding box center [237, 138] width 132 height 17
paste input "2730556"
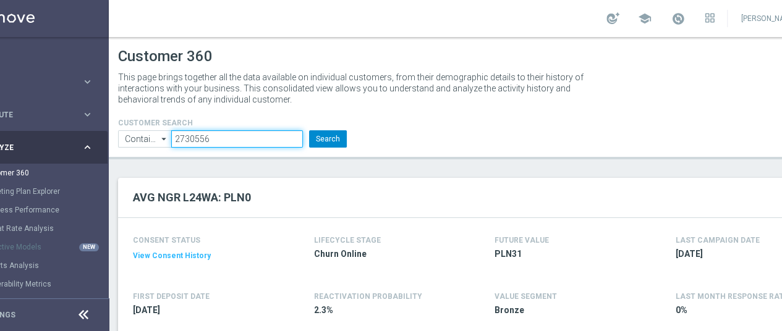
type input "2730556"
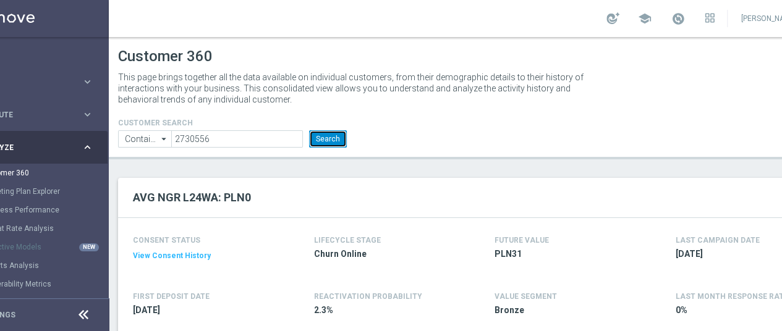
click at [330, 142] on button "Search" at bounding box center [328, 138] width 38 height 17
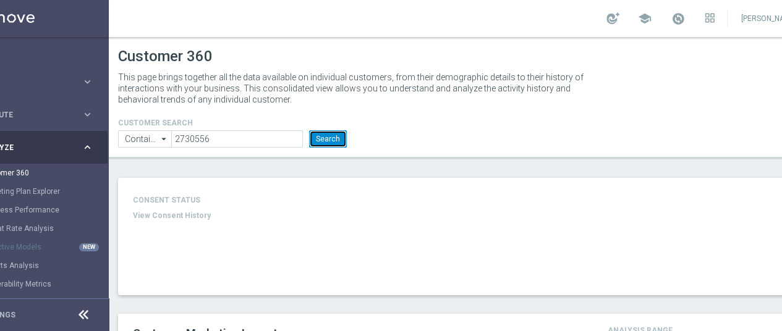
type input "Last 30 days"
type input "Deposit Amount"
type input "Last 30 days"
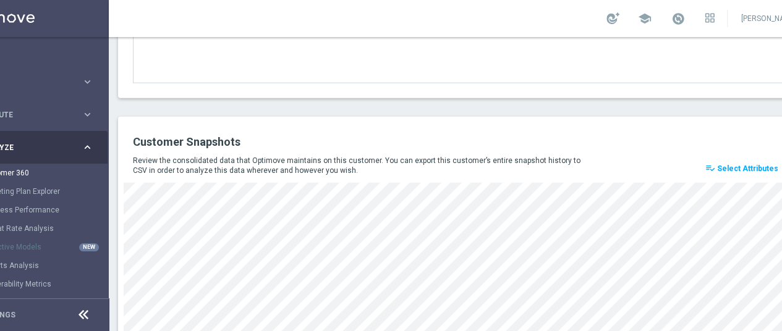
scroll to position [1503, 0]
